Goal: Task Accomplishment & Management: Manage account settings

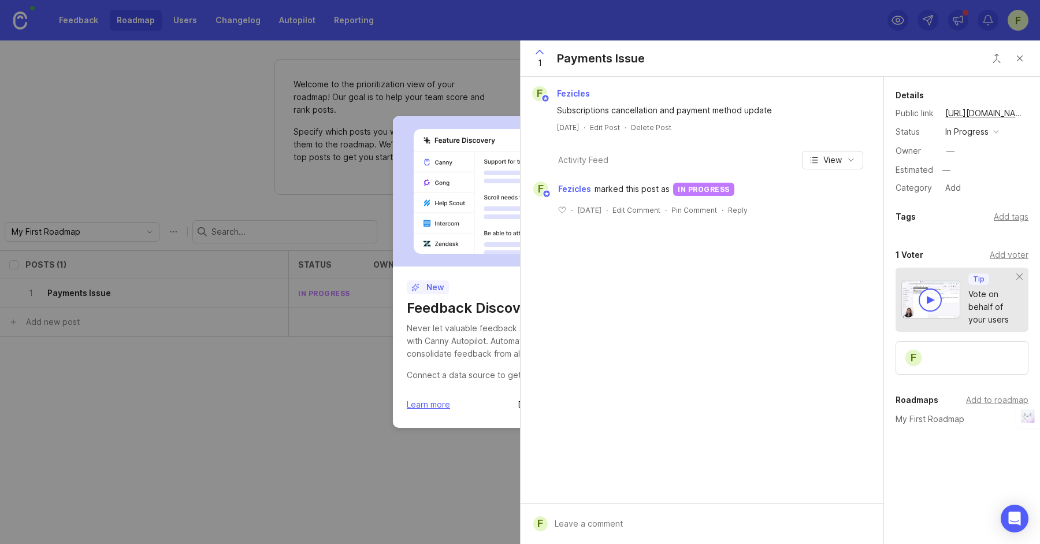
click at [341, 169] on div "New Feedback Discovery on Autopilot Never let valuable feedback slip through th…" at bounding box center [520, 272] width 1040 height 544
click at [536, 54] on icon at bounding box center [539, 51] width 7 height 3
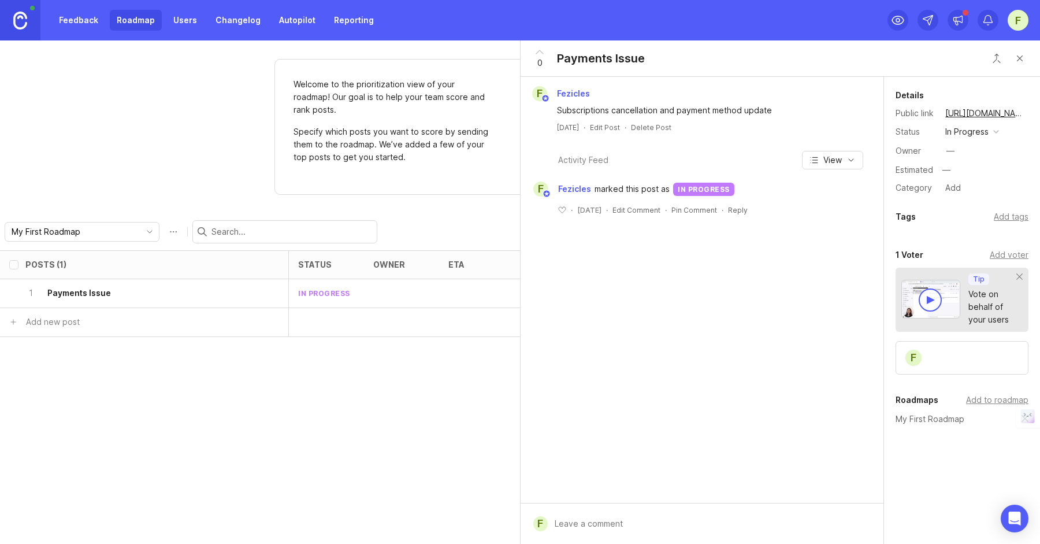
click at [1027, 57] on button "Close button" at bounding box center [1019, 58] width 23 height 23
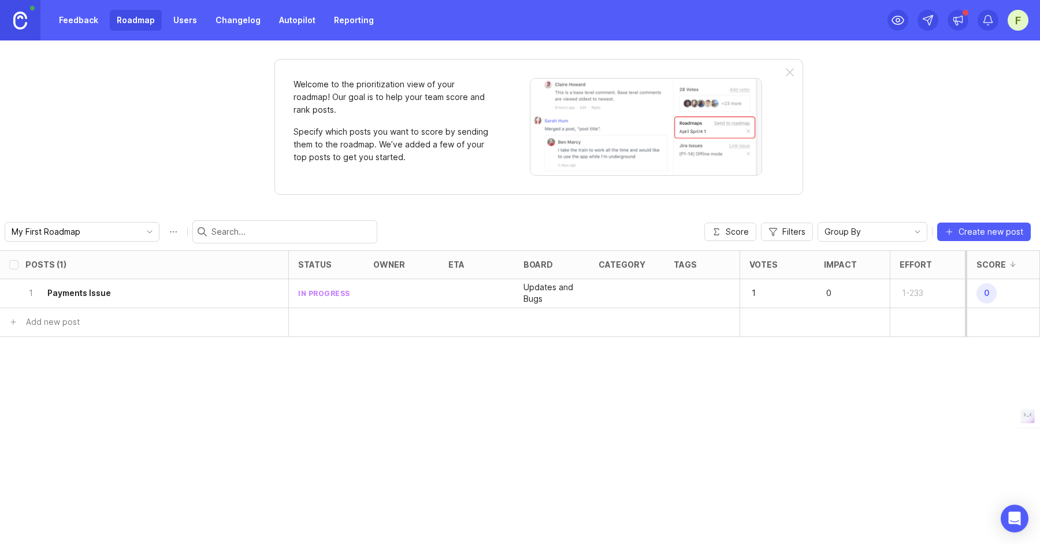
click at [84, 23] on link "Feedback" at bounding box center [78, 20] width 53 height 21
